Goal: Transaction & Acquisition: Purchase product/service

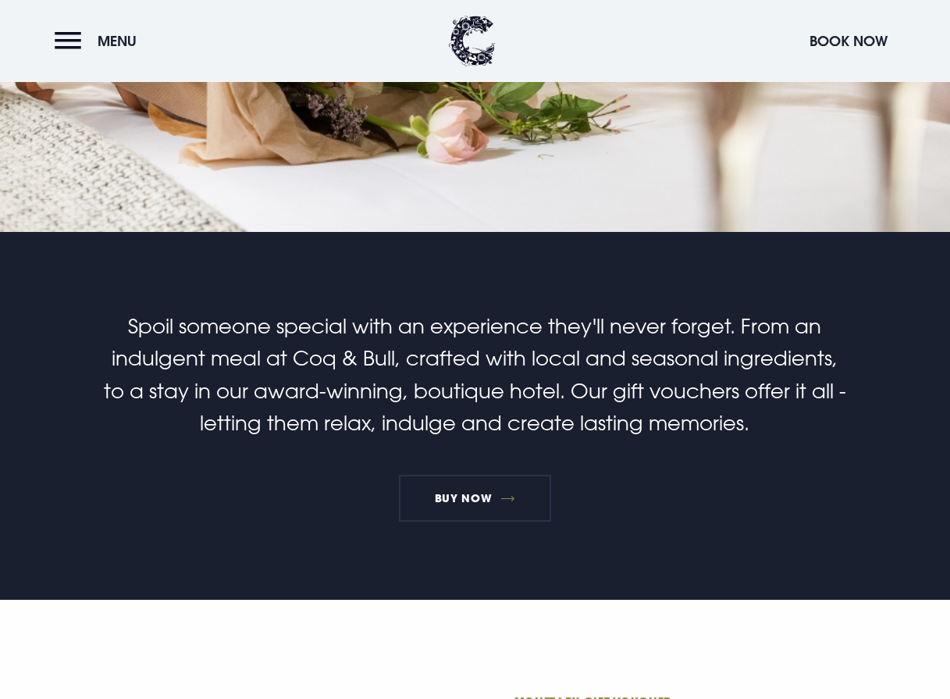
scroll to position [468, 0]
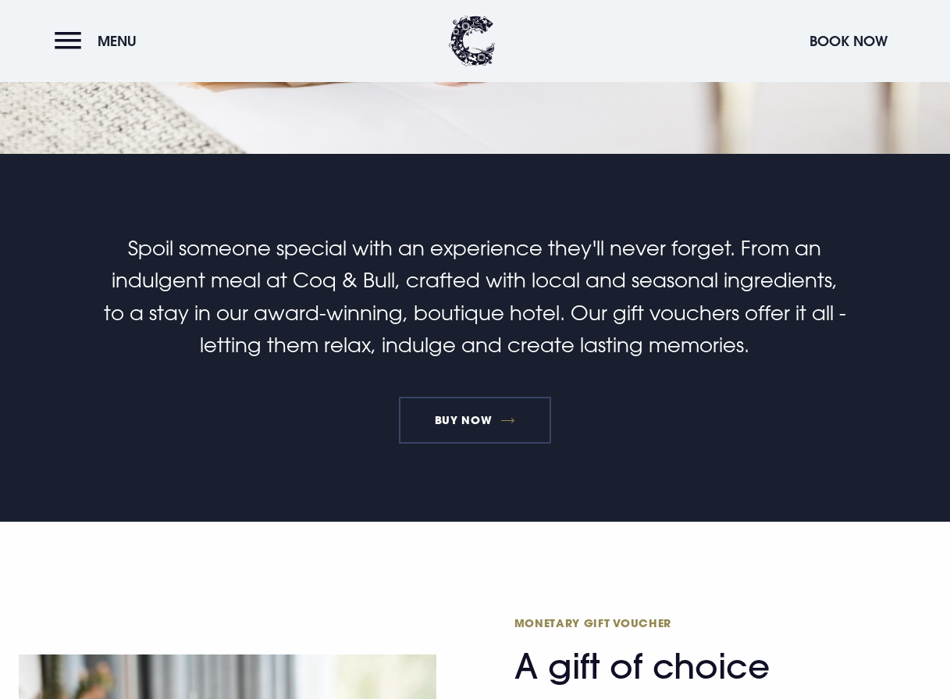
click at [466, 422] on link "BUY NOW" at bounding box center [475, 419] width 152 height 47
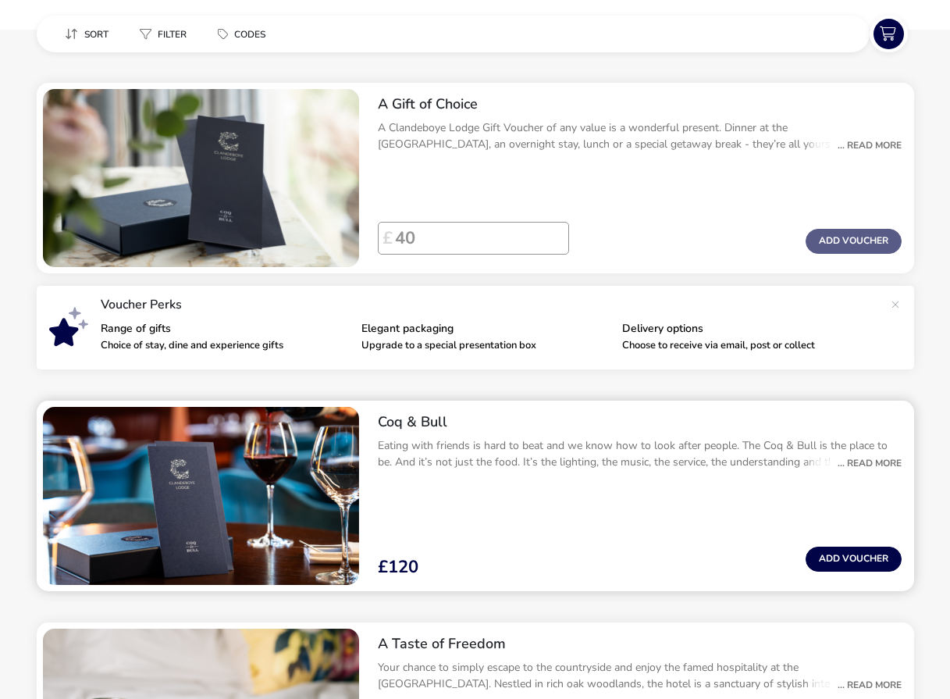
scroll to position [78, 0]
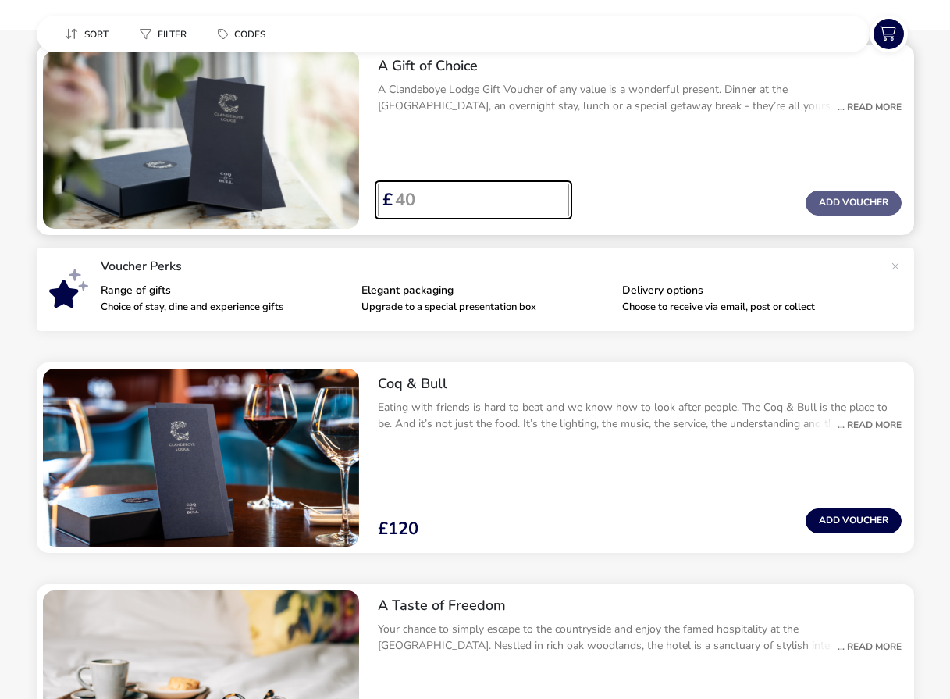
click at [421, 205] on input "Voucher Price" at bounding box center [475, 199] width 164 height 33
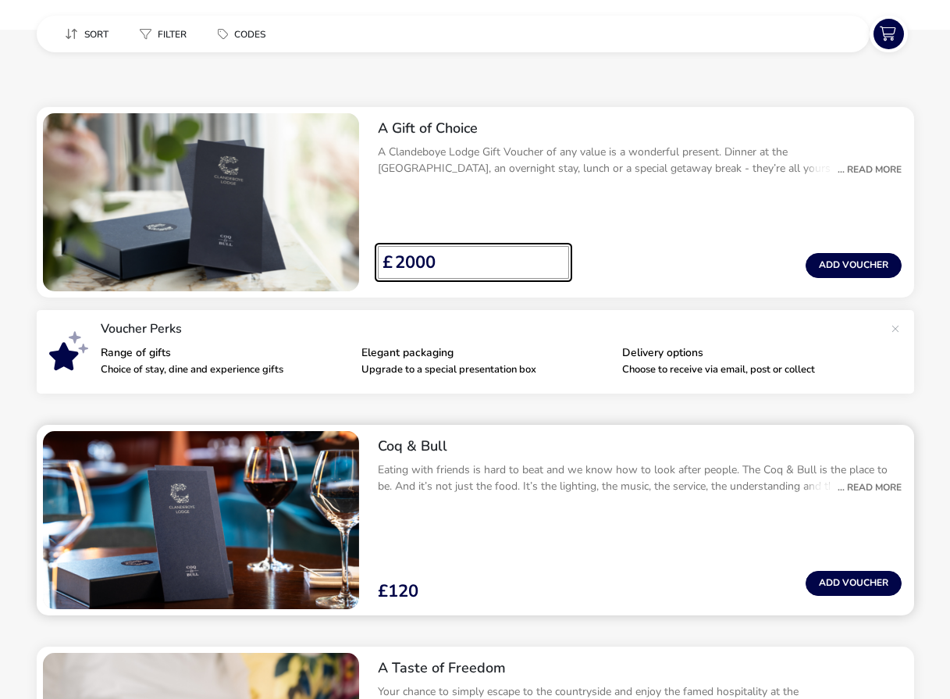
scroll to position [0, 0]
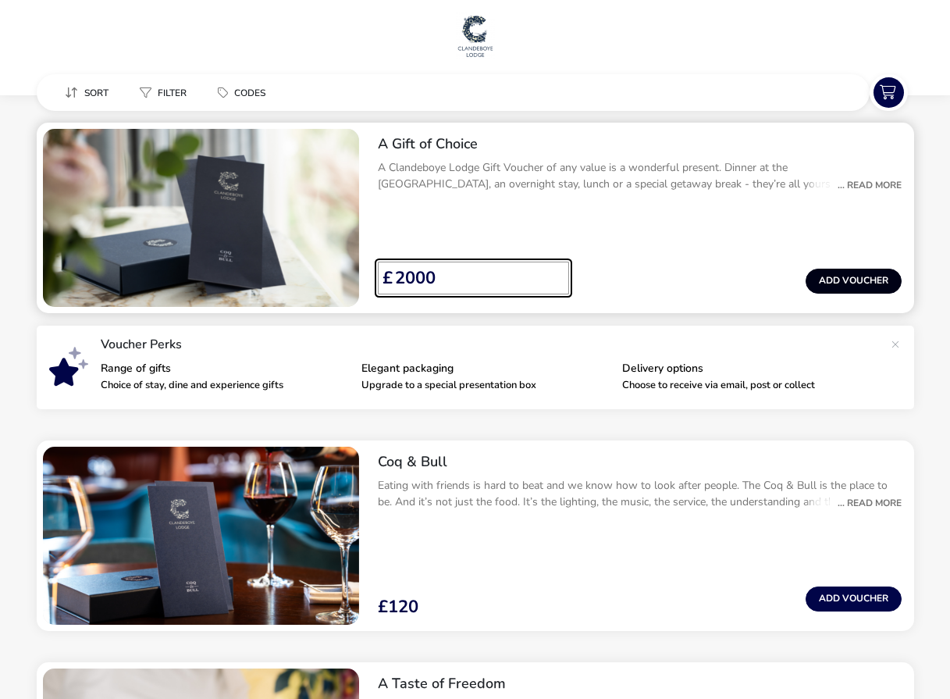
type input "2000"
click at [837, 279] on button "Add Voucher" at bounding box center [853, 280] width 96 height 25
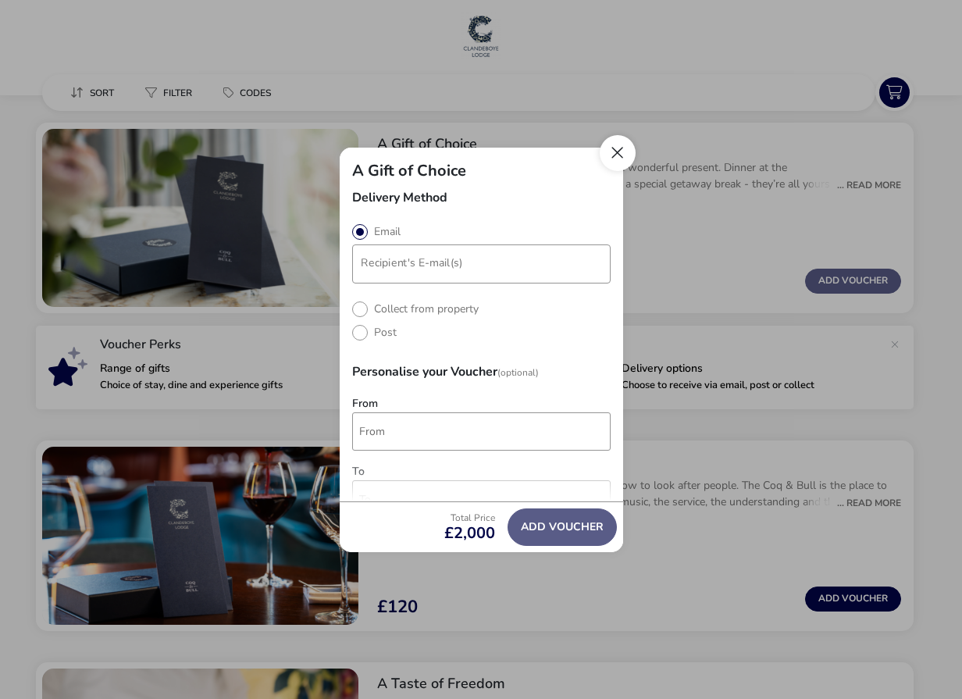
click at [623, 151] on button "Close" at bounding box center [617, 153] width 36 height 36
